Goal: Task Accomplishment & Management: Complete application form

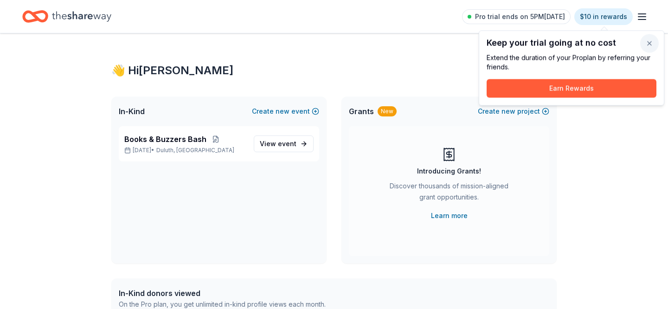
click at [648, 43] on button "button" at bounding box center [649, 43] width 19 height 19
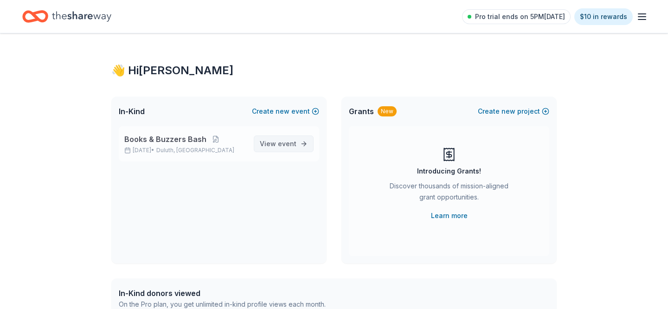
click at [279, 140] on span "event" at bounding box center [287, 144] width 19 height 8
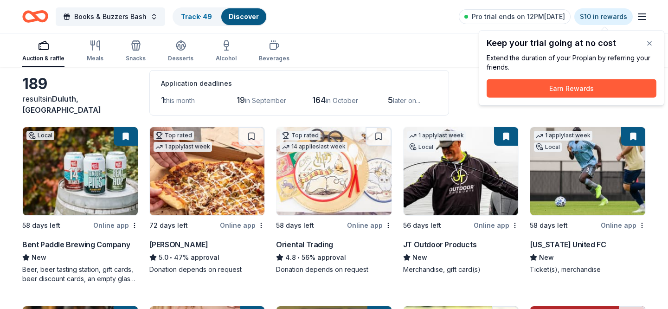
scroll to position [45, 0]
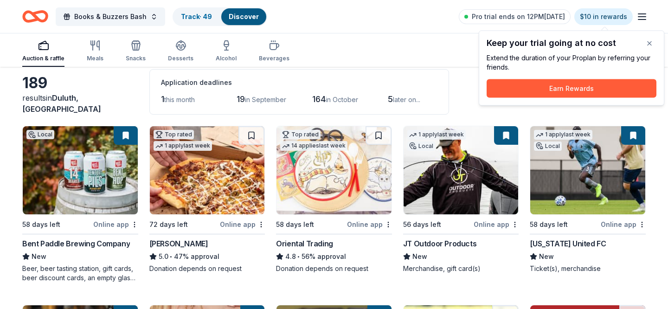
click at [317, 191] on img at bounding box center [334, 170] width 115 height 88
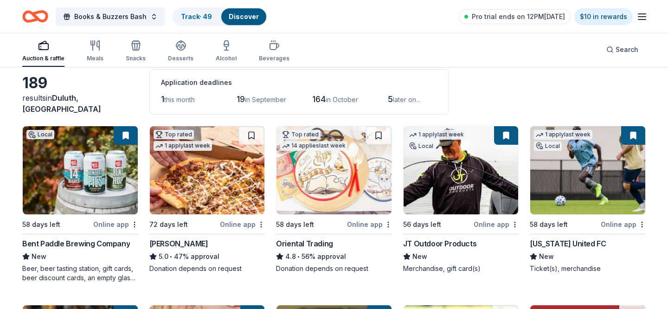
click at [437, 92] on div "5 later on..." at bounding box center [413, 99] width 50 height 15
click at [379, 134] on button at bounding box center [379, 135] width 26 height 19
click at [392, 224] on html "Books & Buzzers Bash Track · 50 Discover Pro trial ends on 12PM, 8/22 $10 in re…" at bounding box center [334, 109] width 668 height 309
click at [387, 224] on html "Books & Buzzers Bash Track · 50 Discover Pro trial ends on 12PM, 8/22 $10 in re…" at bounding box center [334, 109] width 668 height 309
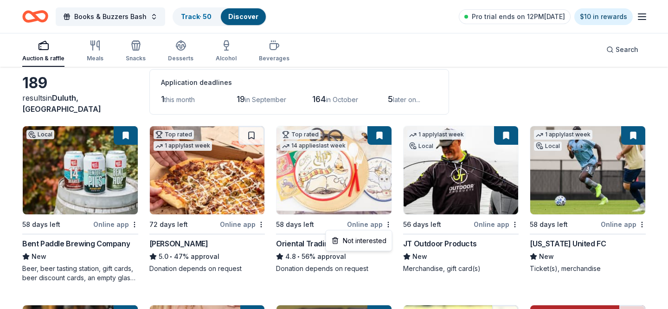
click at [326, 187] on html "Books & Buzzers Bash Track · 50 Discover Pro trial ends on 12PM, 8/22 $10 in re…" at bounding box center [334, 109] width 668 height 309
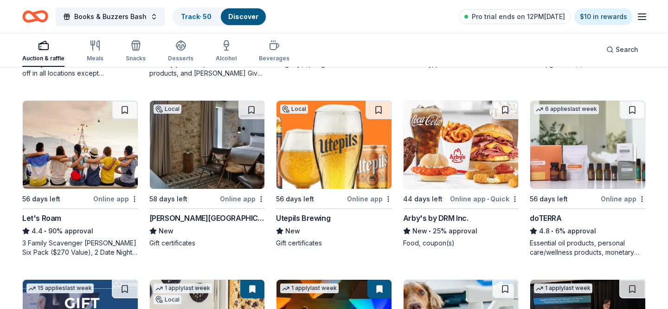
scroll to position [430, 0]
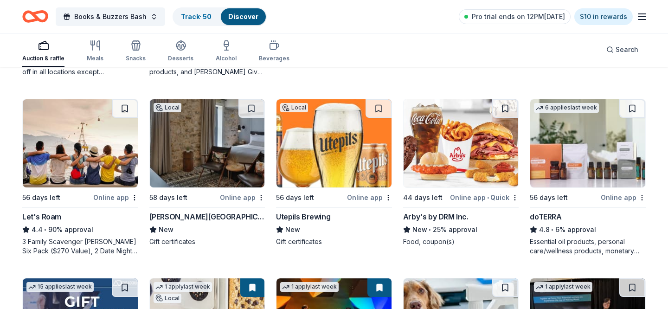
click at [213, 162] on img at bounding box center [207, 143] width 115 height 88
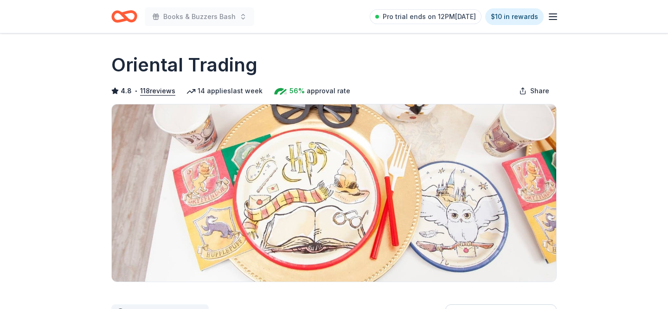
scroll to position [172, 0]
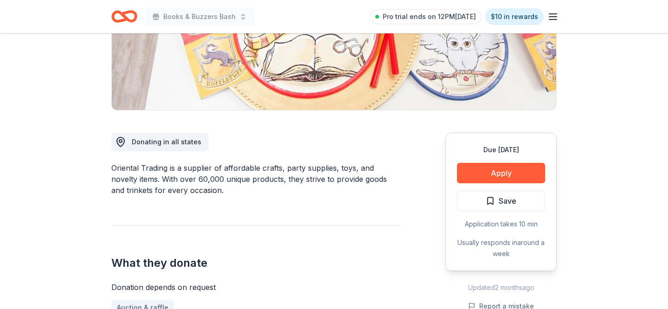
click at [490, 175] on button "Apply" at bounding box center [501, 173] width 88 height 20
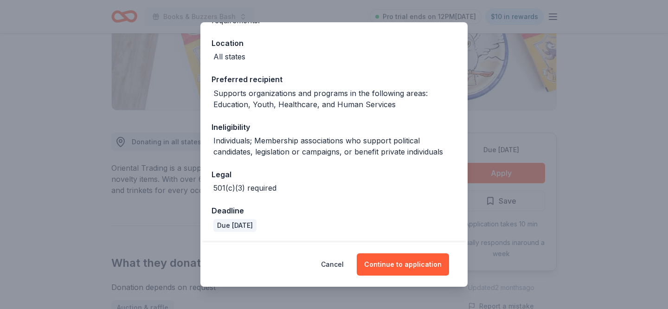
scroll to position [97, 0]
click at [404, 267] on button "Continue to application" at bounding box center [403, 264] width 92 height 22
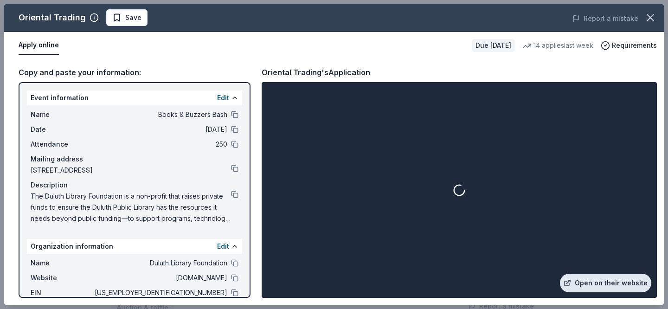
click at [610, 283] on link "Open on their website" at bounding box center [605, 283] width 91 height 19
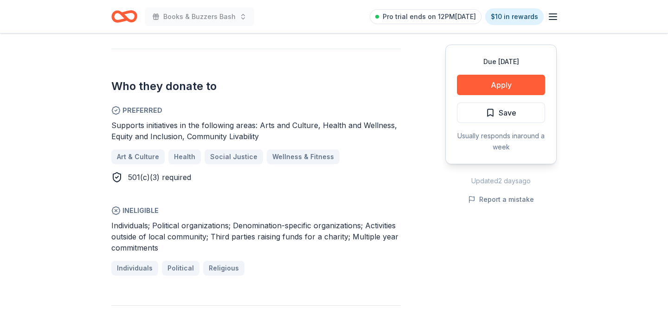
scroll to position [548, 0]
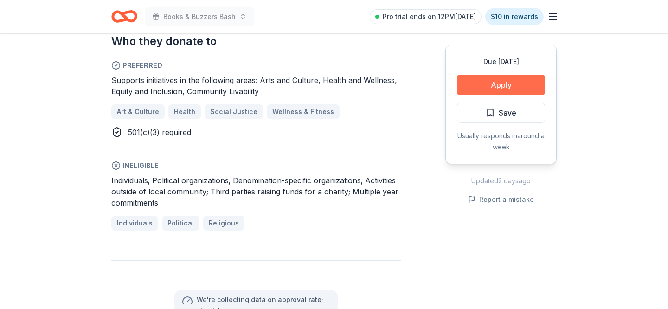
click at [508, 84] on button "Apply" at bounding box center [501, 85] width 88 height 20
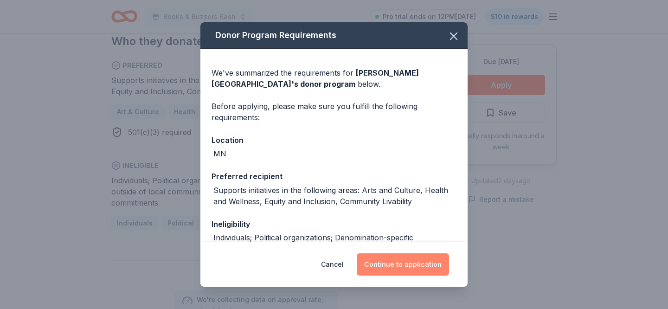
click at [425, 261] on button "Continue to application" at bounding box center [403, 264] width 92 height 22
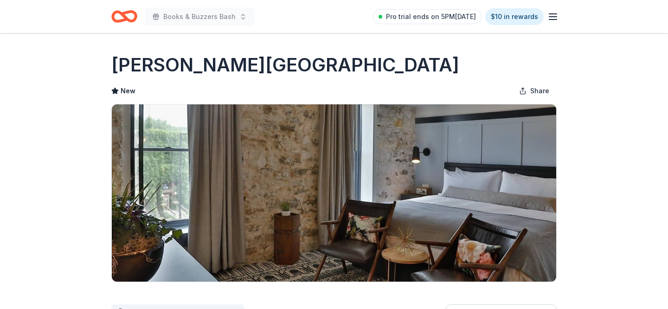
scroll to position [548, 0]
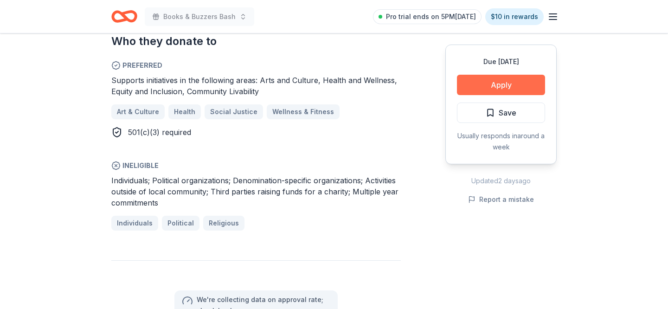
click at [521, 79] on button "Apply" at bounding box center [501, 85] width 88 height 20
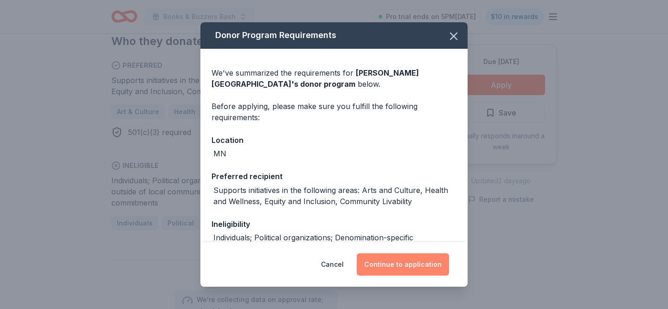
click at [422, 264] on button "Continue to application" at bounding box center [403, 264] width 92 height 22
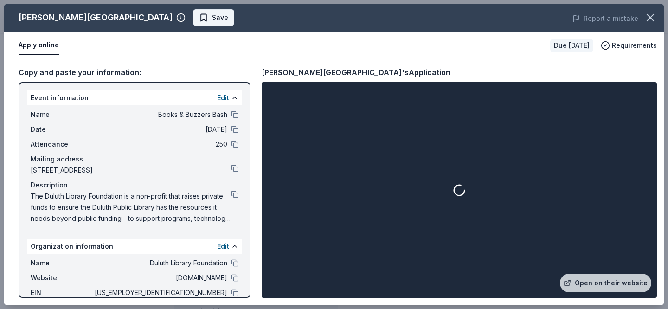
click at [212, 20] on span "Save" at bounding box center [220, 17] width 16 height 11
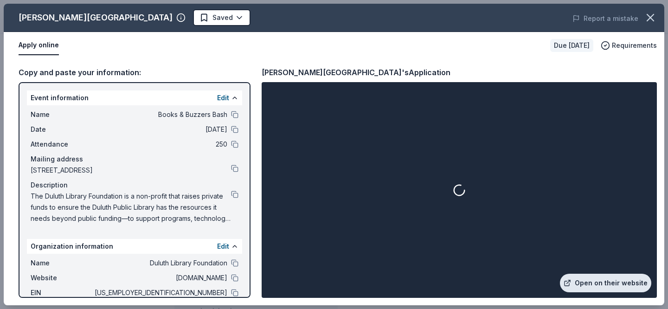
click at [617, 278] on link "Open on their website" at bounding box center [605, 283] width 91 height 19
